Goal: Task Accomplishment & Management: Use online tool/utility

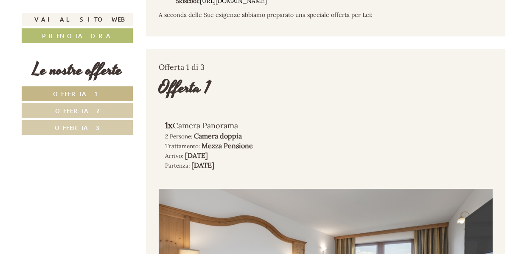
scroll to position [343, 0]
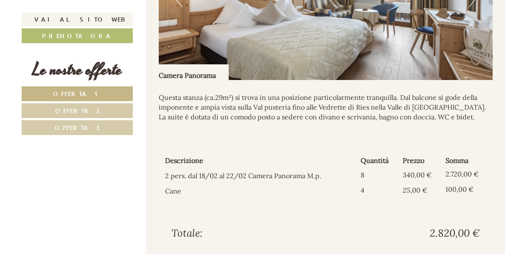
scroll to position [697, 0]
